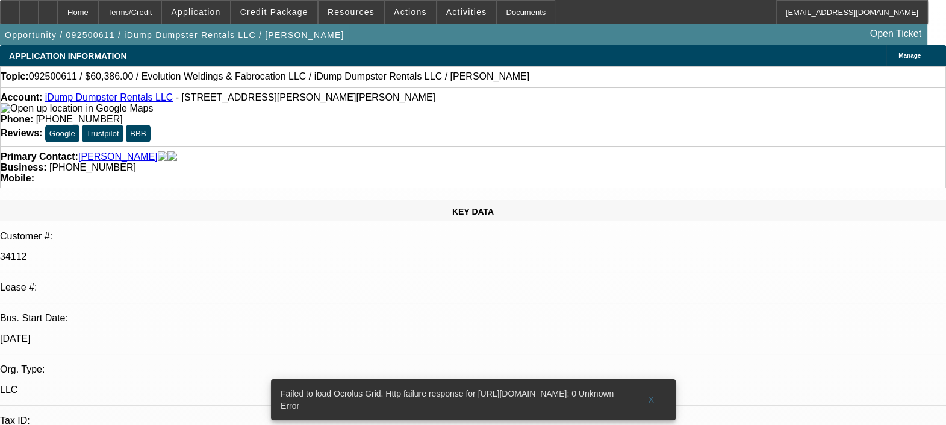
select select "0"
select select "2"
select select "0.1"
select select "1"
select select "4"
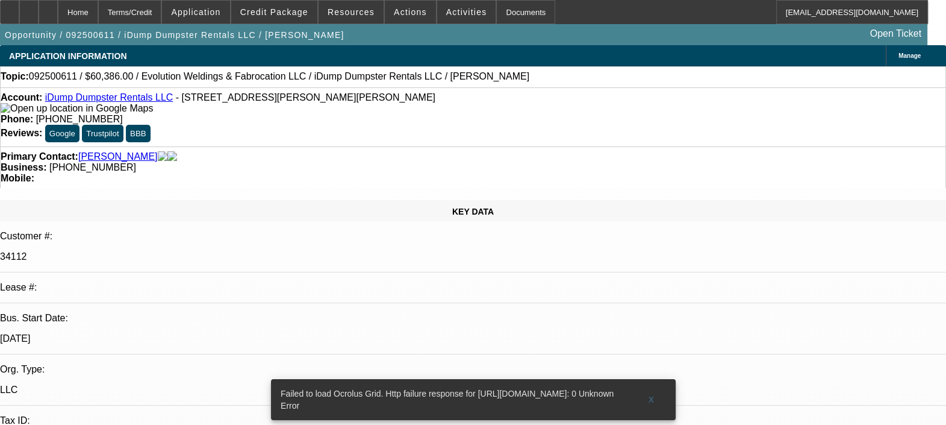
select select "2"
radio input "true"
type textarea "SINCE IT IS A SOLD LEASE, BEACON DON'T HAVE PAYMENT DATA AVAILABLE. CAN NOT COM…"
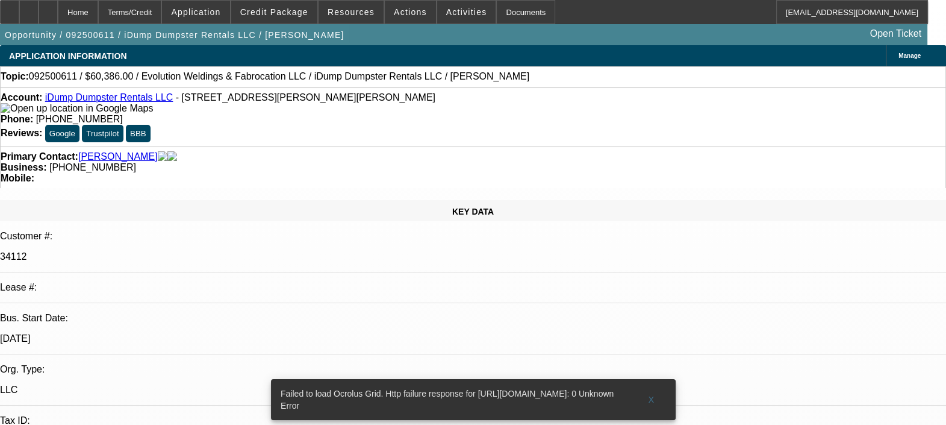
radio input "true"
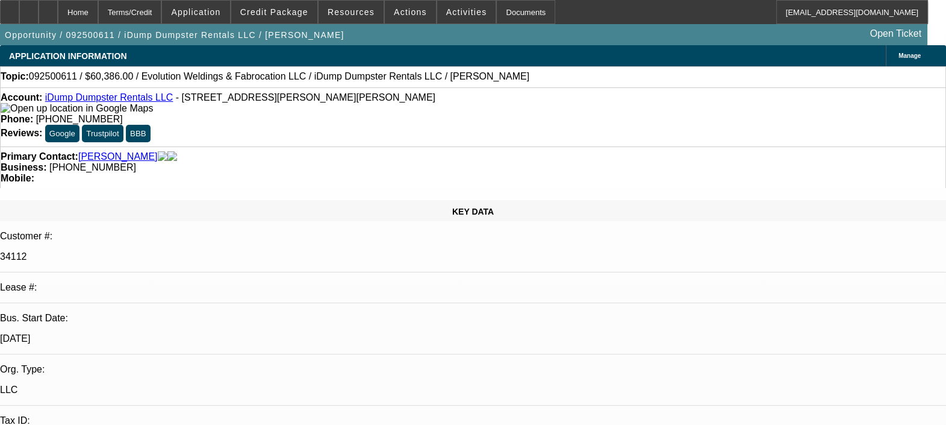
select select "0"
select select "2"
select select "0.1"
select select "1"
select select "2"
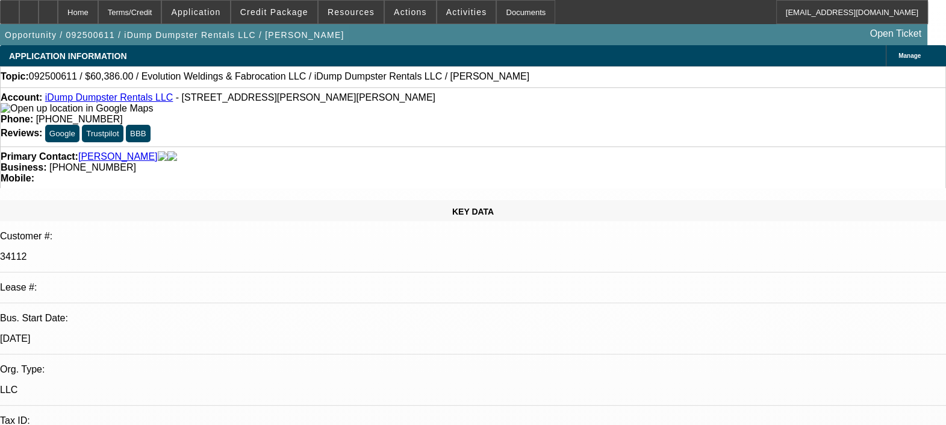
select select "4"
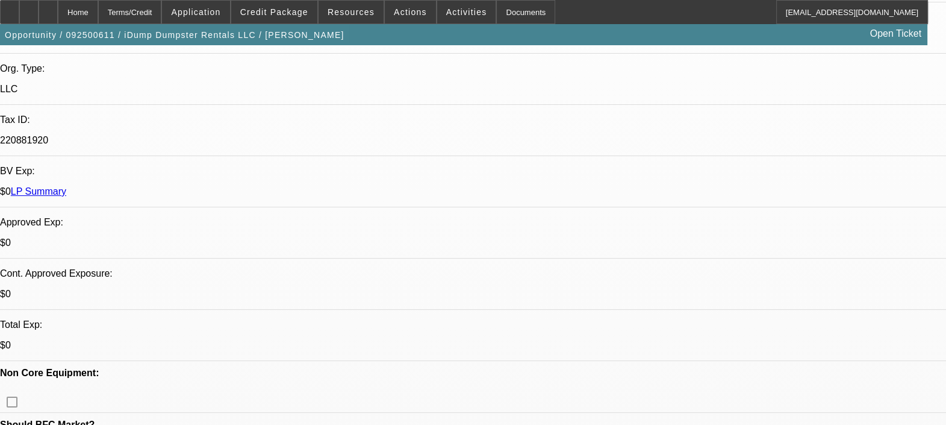
scroll to position [526, 0]
